Goal: Navigation & Orientation: Find specific page/section

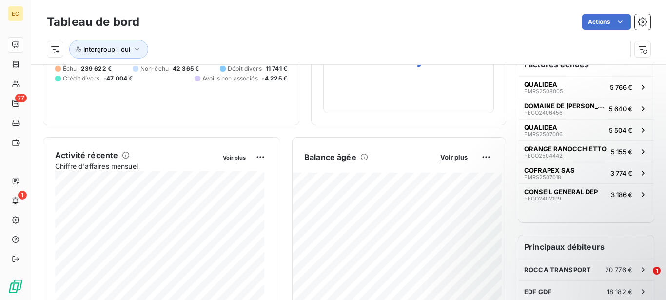
scroll to position [103, 0]
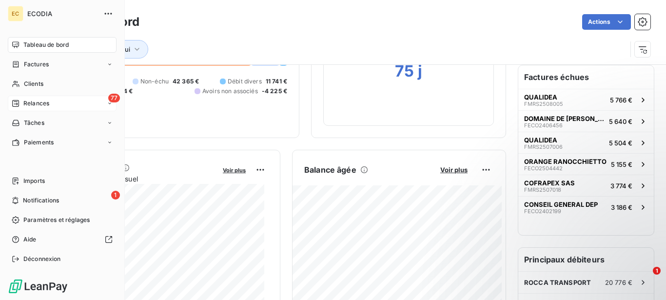
click at [25, 104] on span "Relances" at bounding box center [36, 103] width 26 height 9
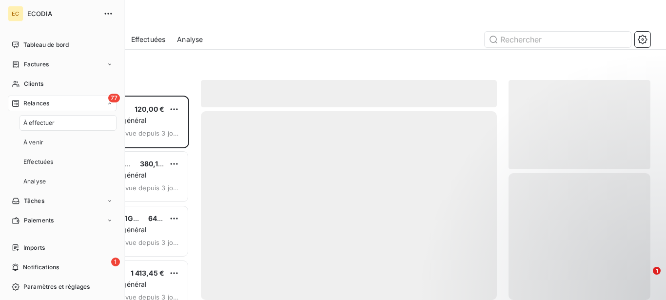
scroll to position [196, 134]
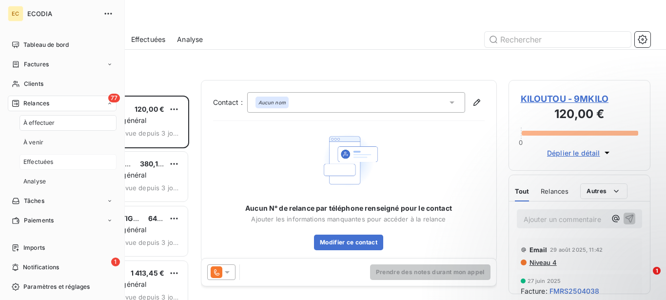
click at [45, 162] on span "Effectuées" at bounding box center [38, 162] width 30 height 9
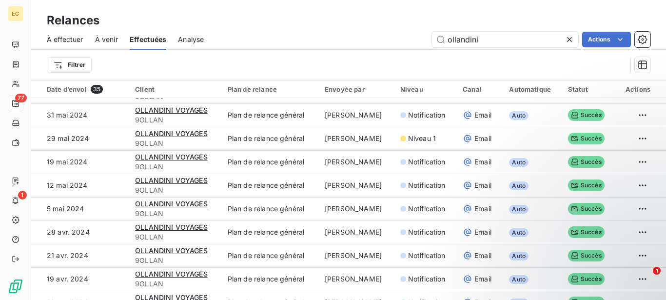
scroll to position [120, 0]
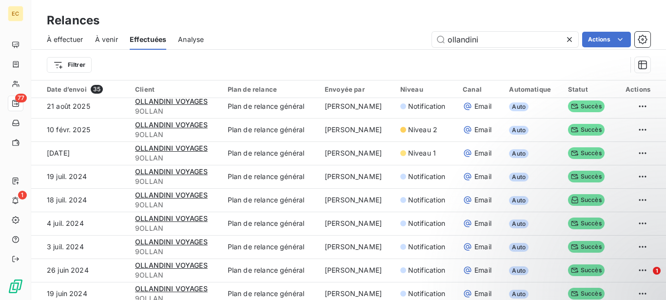
click at [570, 38] on icon at bounding box center [570, 40] width 10 height 10
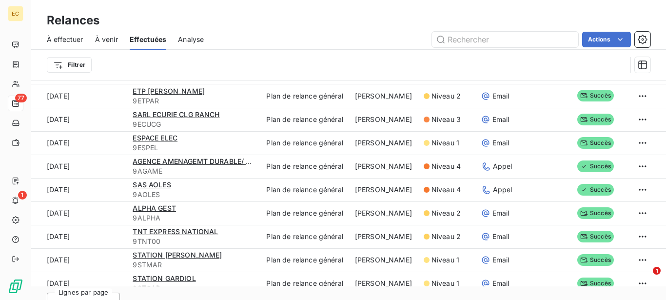
scroll to position [0, 0]
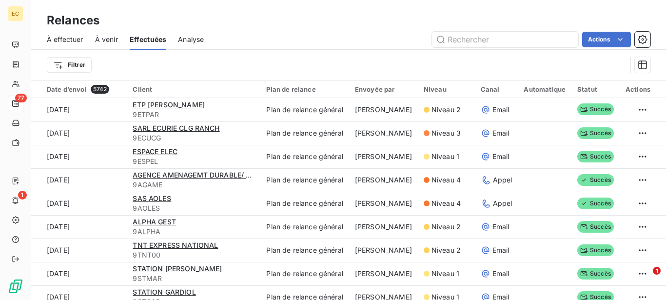
click at [105, 37] on span "À venir" at bounding box center [106, 40] width 23 height 10
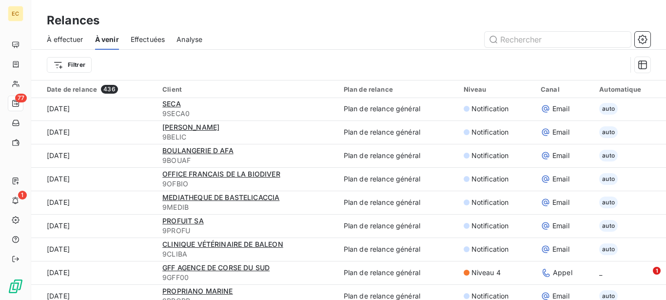
scroll to position [597, 0]
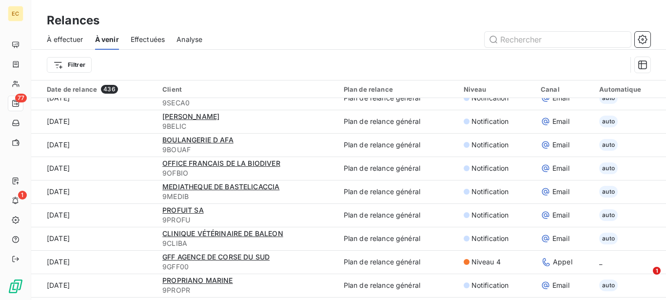
click at [65, 41] on span "À effectuer" at bounding box center [65, 40] width 37 height 10
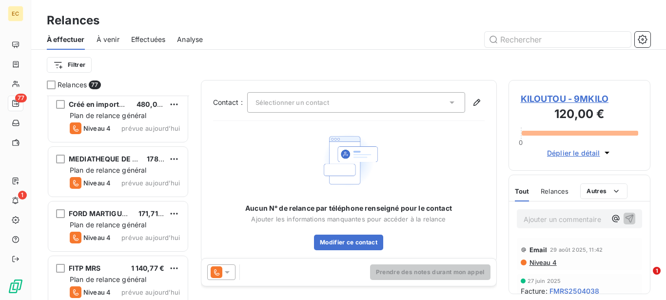
scroll to position [2836, 0]
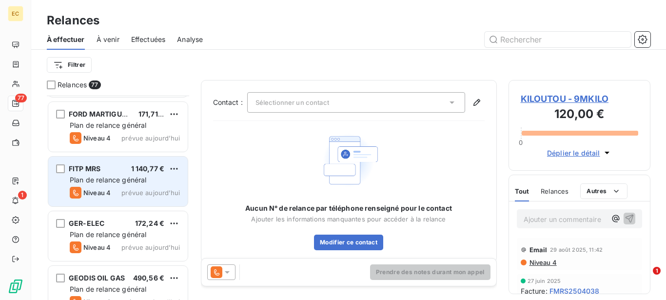
click at [128, 172] on div "FITP MRS 1 140,77 €" at bounding box center [125, 168] width 110 height 9
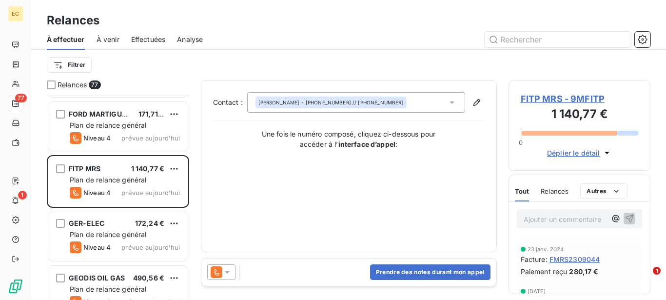
scroll to position [1244, 0]
click at [569, 153] on span "Déplier le détail" at bounding box center [573, 153] width 53 height 10
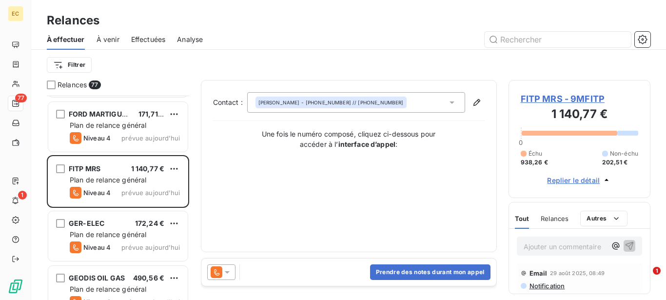
scroll to position [99, 0]
click at [550, 223] on div "Relances" at bounding box center [555, 218] width 28 height 20
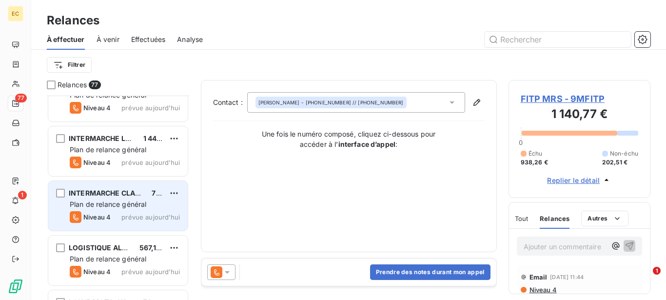
scroll to position [3134, 0]
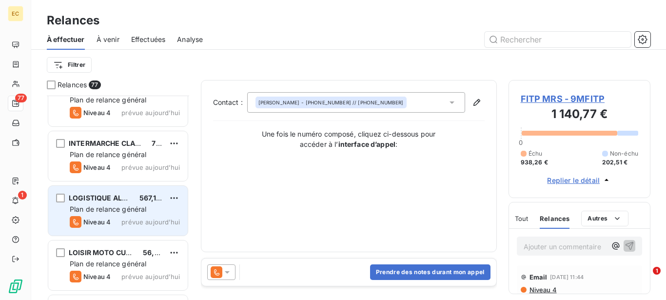
click at [119, 208] on span "Plan de relance général" at bounding box center [108, 209] width 77 height 8
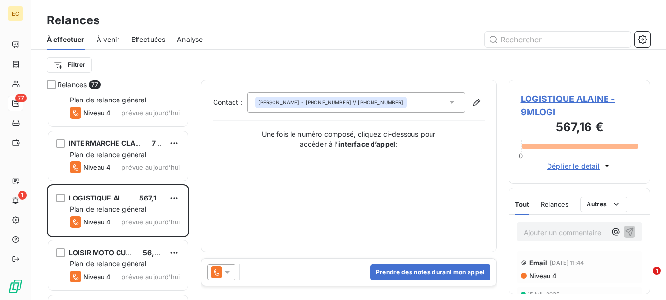
click at [563, 205] on span "Relances" at bounding box center [555, 204] width 28 height 8
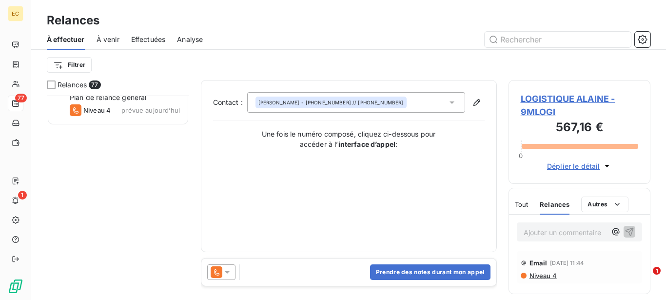
scroll to position [3106, 0]
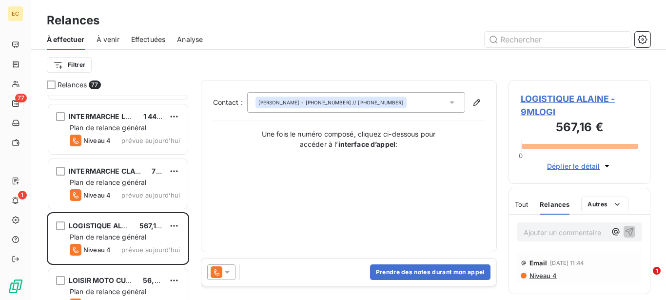
click at [106, 41] on span "À venir" at bounding box center [108, 40] width 23 height 10
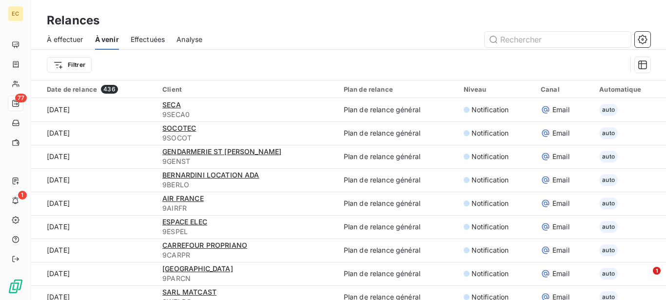
click at [186, 40] on span "Analyse" at bounding box center [190, 40] width 26 height 10
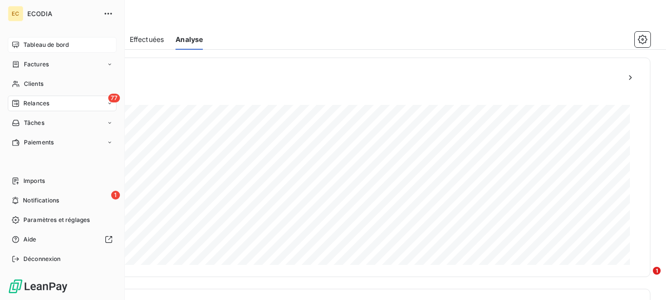
click at [35, 45] on span "Tableau de bord" at bounding box center [45, 44] width 45 height 9
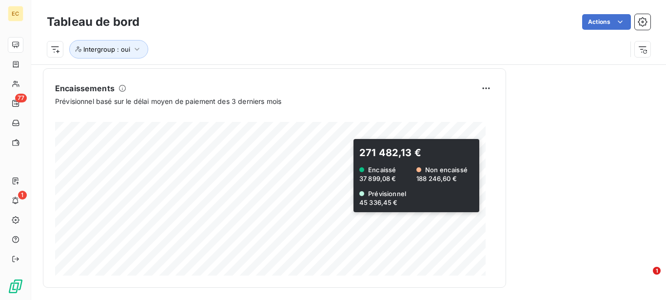
scroll to position [651, 0]
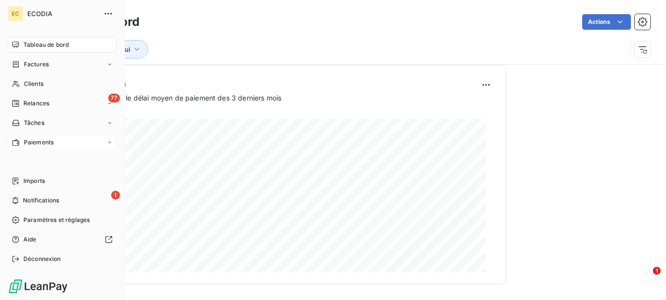
click at [26, 145] on span "Paiements" at bounding box center [39, 142] width 30 height 9
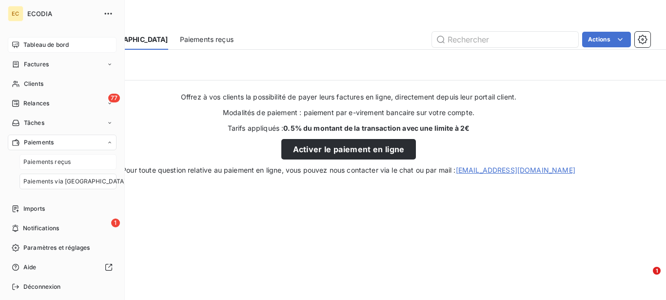
click at [41, 162] on span "Paiements reçus" at bounding box center [46, 162] width 47 height 9
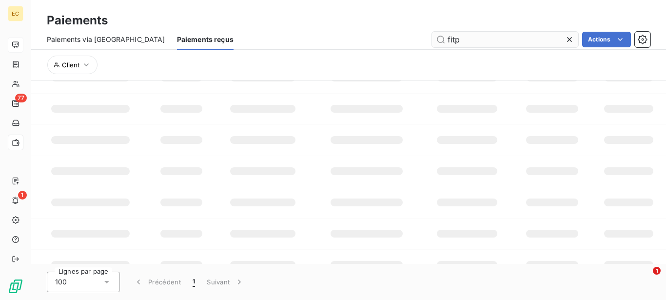
type input "fitp"
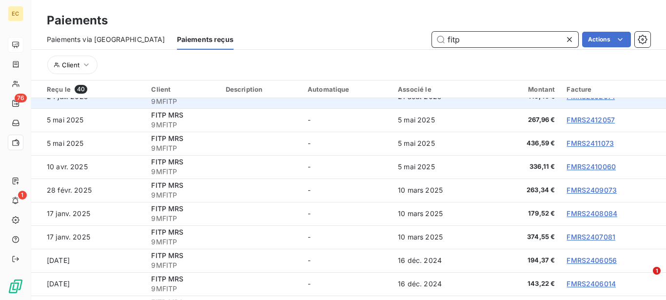
scroll to position [149, 0]
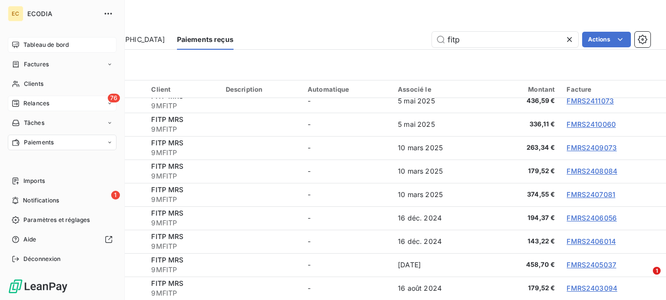
click at [18, 103] on icon at bounding box center [16, 103] width 8 height 8
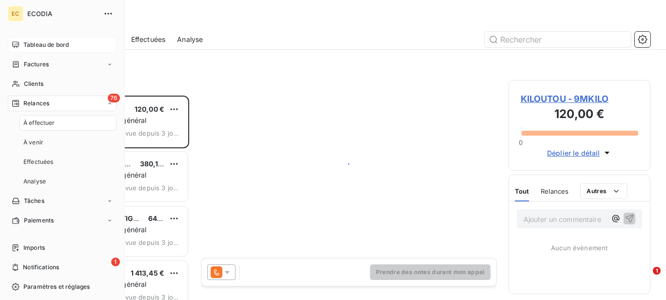
scroll to position [196, 134]
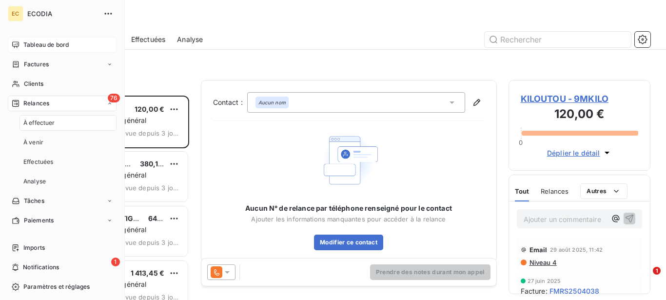
click at [36, 122] on span "À effectuer" at bounding box center [39, 123] width 32 height 9
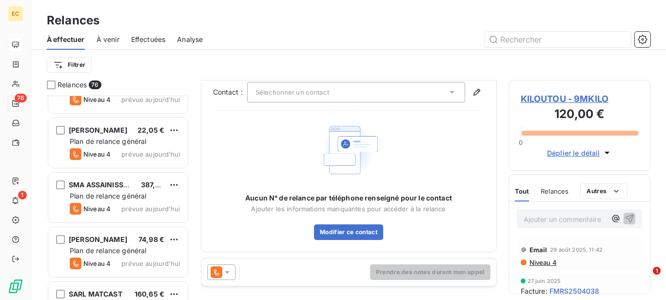
scroll to position [3698, 0]
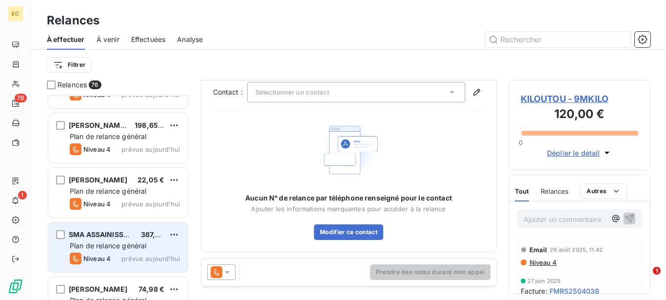
click at [128, 242] on span "Plan de relance général" at bounding box center [108, 245] width 77 height 8
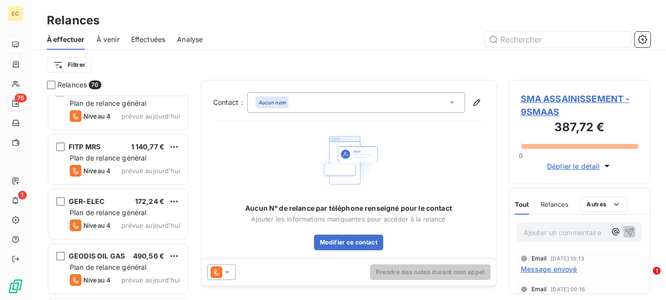
scroll to position [2753, 0]
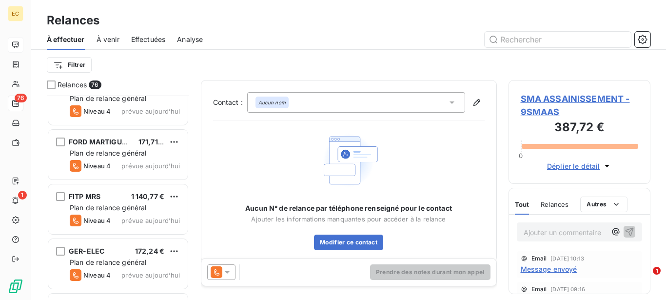
click at [105, 211] on span "Plan de relance général" at bounding box center [108, 207] width 77 height 8
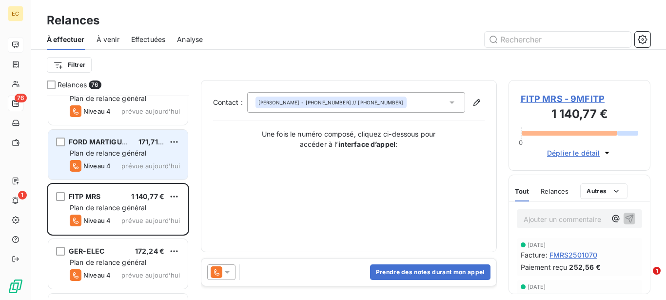
click at [120, 158] on div "FORD MARTIGUES 171,71 € Plan de relance général [PERSON_NAME] 4 prévue aujourd’…" at bounding box center [117, 155] width 139 height 50
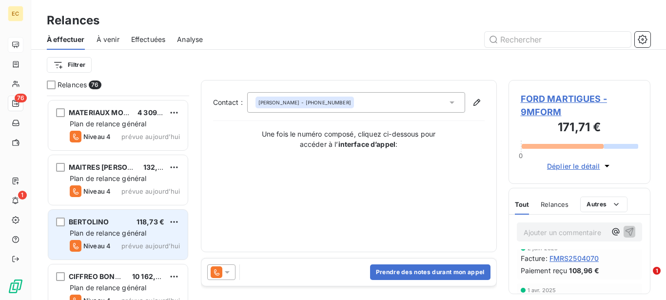
scroll to position [2405, 0]
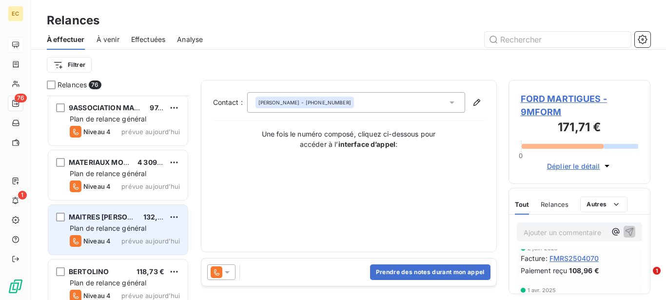
click at [108, 218] on span "MAITRES [PERSON_NAME]" at bounding box center [114, 217] width 91 height 8
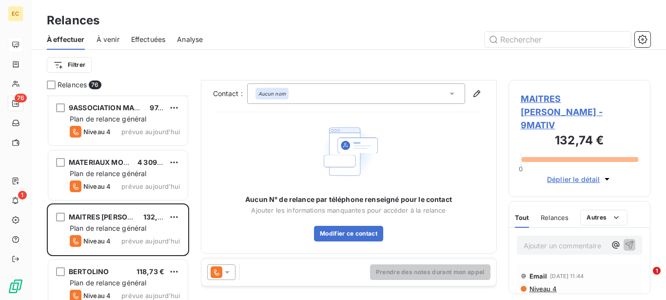
scroll to position [11, 0]
click at [549, 106] on span "MAITRES [PERSON_NAME] - 9MATIV" at bounding box center [580, 112] width 118 height 40
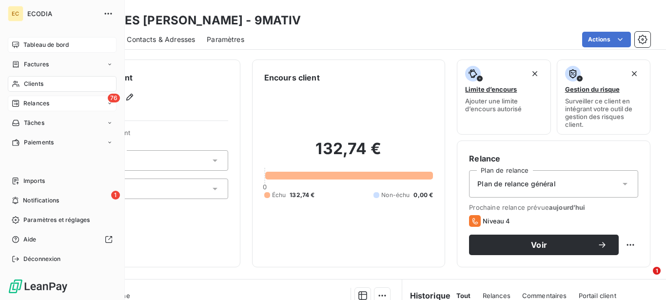
click at [24, 102] on span "Relances" at bounding box center [36, 103] width 26 height 9
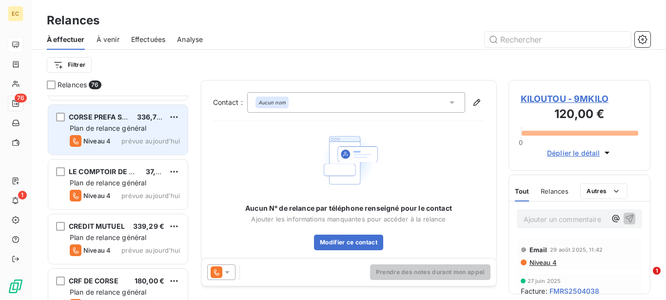
scroll to position [1244, 0]
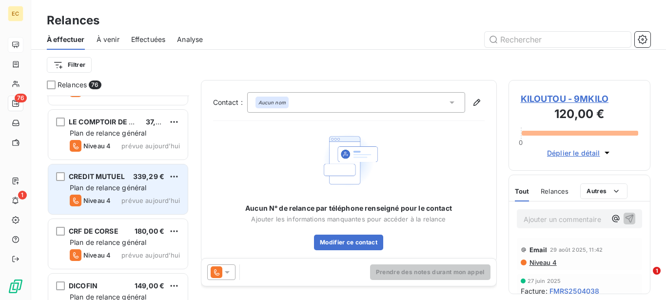
click at [107, 175] on span "CREDIT MUTUEL" at bounding box center [97, 176] width 56 height 8
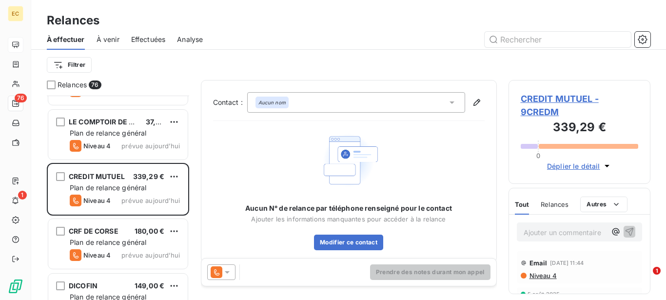
click at [558, 102] on span "CREDIT MUTUEL - 9CREDM" at bounding box center [580, 105] width 118 height 26
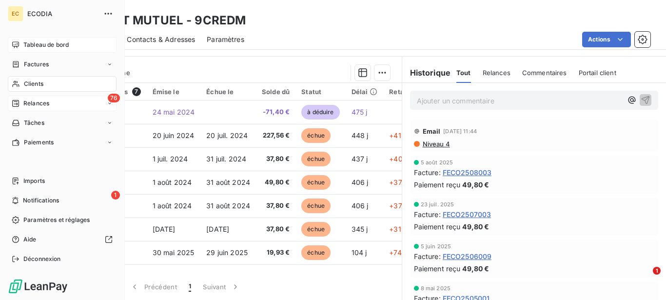
click at [27, 106] on span "Relances" at bounding box center [36, 103] width 26 height 9
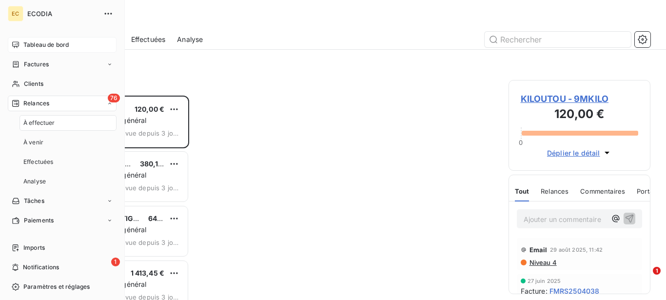
scroll to position [196, 134]
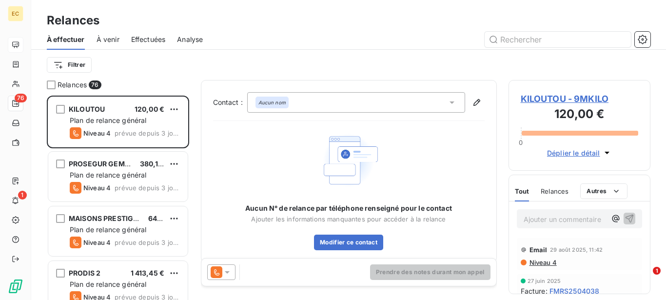
click at [191, 68] on div "Filtrer" at bounding box center [349, 65] width 604 height 19
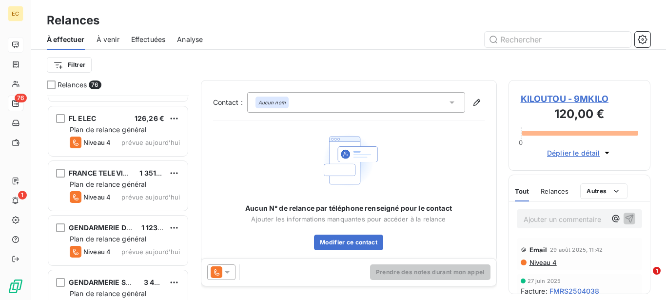
scroll to position [1692, 0]
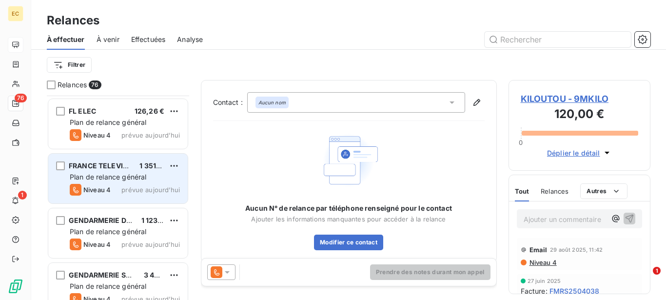
click at [116, 175] on span "Plan de relance général" at bounding box center [108, 177] width 77 height 8
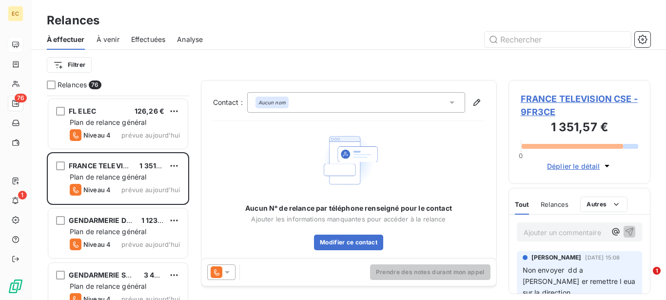
click at [557, 100] on span "FRANCE TELEVISION CSE - 9FR3CE" at bounding box center [580, 105] width 118 height 26
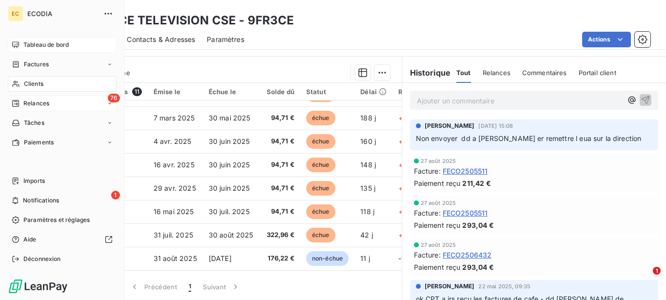
click at [35, 104] on span "Relances" at bounding box center [36, 103] width 26 height 9
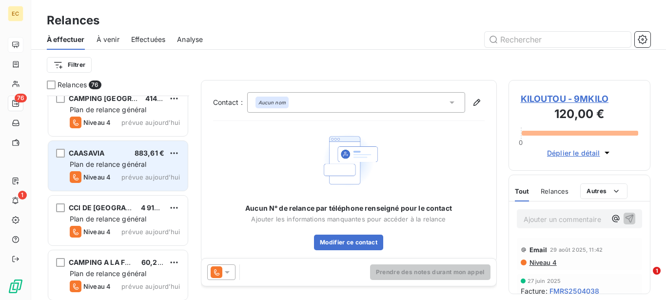
scroll to position [498, 0]
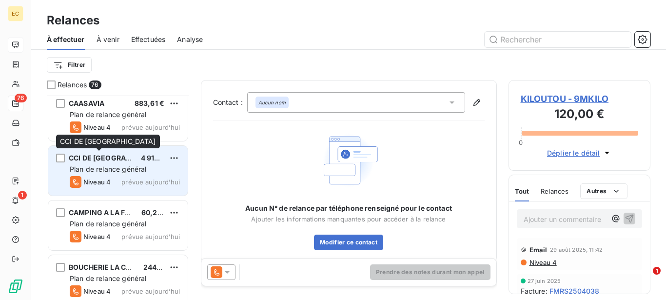
click at [121, 164] on div "CCI DE CORSE DU SUD 4 914,70 € Plan de relance général [PERSON_NAME] 4 prévue a…" at bounding box center [117, 171] width 139 height 50
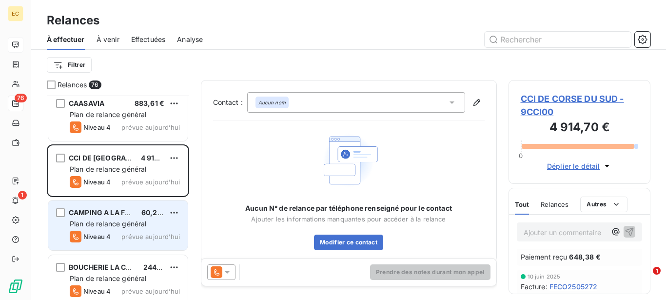
scroll to position [548, 0]
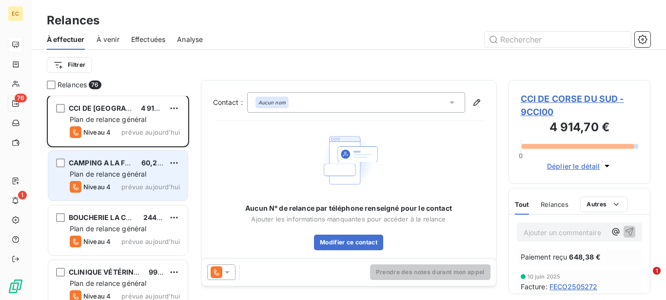
click at [107, 170] on span "Plan de relance général" at bounding box center [108, 174] width 77 height 8
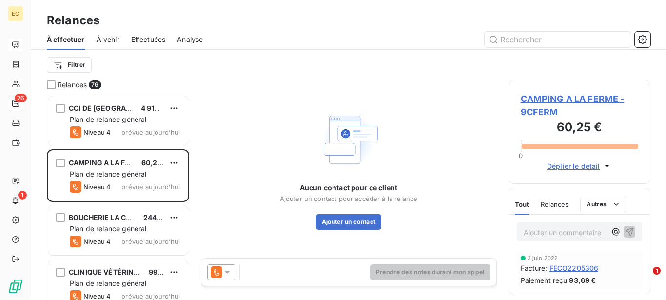
click at [547, 100] on span "CAMPING A LA FERME - 9CFERM" at bounding box center [580, 105] width 118 height 26
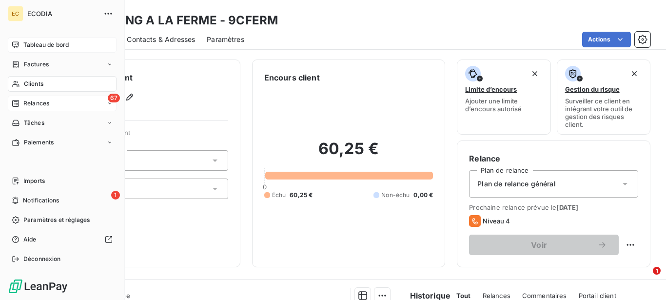
click at [43, 105] on span "Relances" at bounding box center [36, 103] width 26 height 9
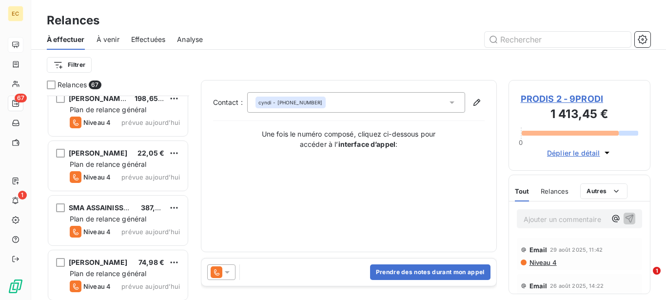
scroll to position [3456, 0]
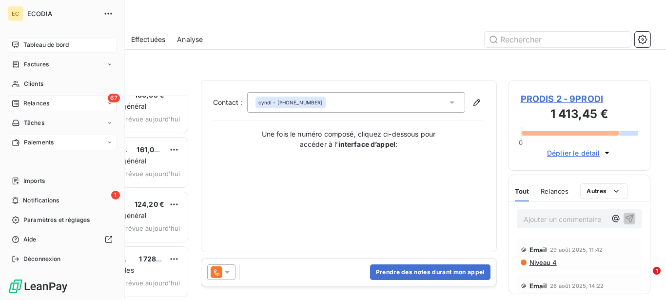
click at [28, 142] on span "Paiements" at bounding box center [39, 142] width 30 height 9
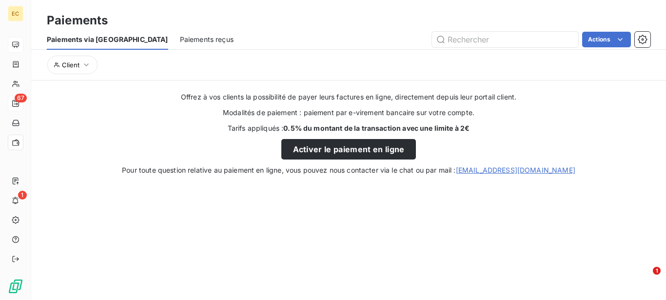
click at [180, 42] on span "Paiements reçus" at bounding box center [207, 40] width 54 height 10
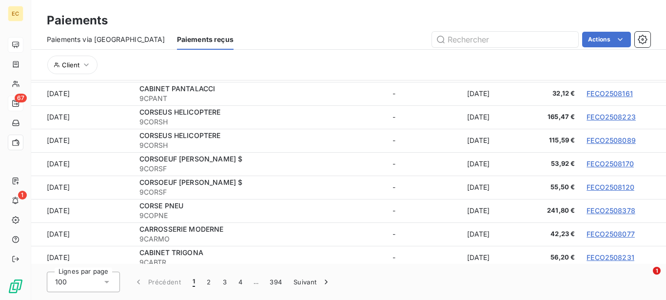
scroll to position [1045, 0]
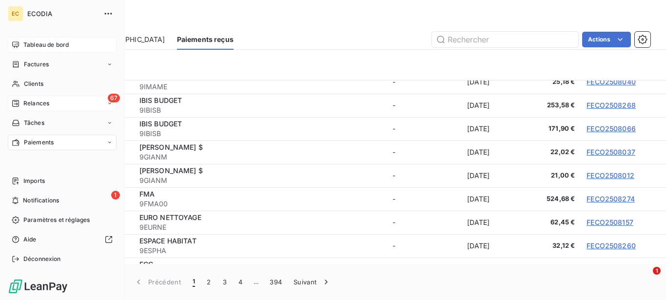
click at [21, 104] on div "Relances" at bounding box center [31, 103] width 38 height 9
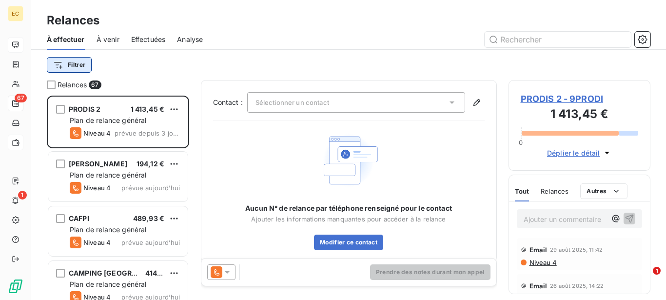
click at [76, 65] on html "EC 67 1 Relances À effectuer À venir Effectuées Analyse Filtrer Relances 67 PRO…" at bounding box center [333, 150] width 666 height 300
click at [191, 57] on html "EC 67 1 Relances À effectuer À venir Effectuées Analyse Filtrer Relances 67 PRO…" at bounding box center [333, 150] width 666 height 300
click at [116, 38] on span "À venir" at bounding box center [108, 40] width 23 height 10
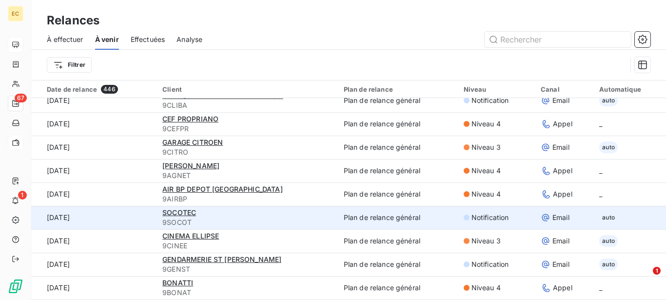
scroll to position [33, 0]
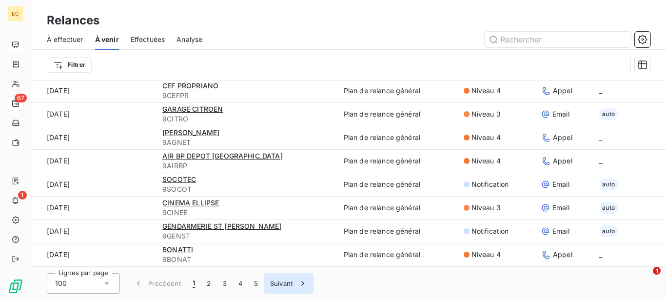
click at [278, 285] on button "Suivant" at bounding box center [288, 283] width 49 height 20
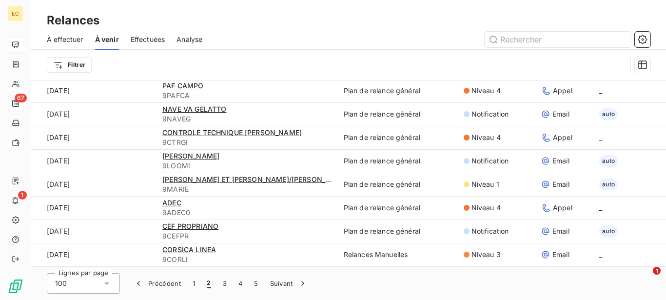
scroll to position [0, 0]
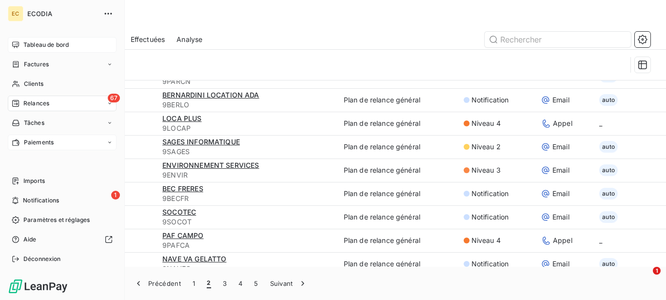
click at [26, 106] on span "Relances" at bounding box center [36, 103] width 26 height 9
